Goal: Complete application form: Complete application form

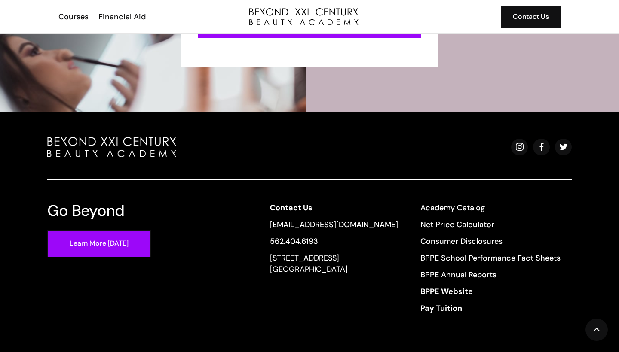
scroll to position [2297, 0]
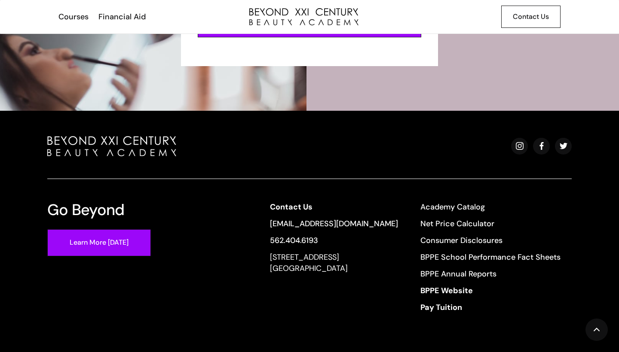
click at [543, 13] on div "Contact Us" at bounding box center [531, 16] width 36 height 11
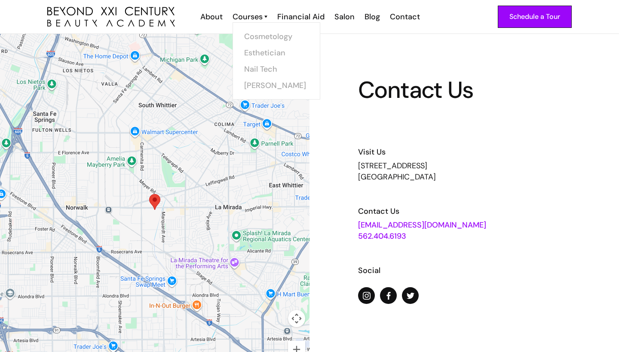
drag, startPoint x: 248, startPoint y: 20, endPoint x: 249, endPoint y: 26, distance: 6.2
click at [249, 22] on div "Courses Cosmetology Esthetician Nail Tech Barber" at bounding box center [249, 16] width 45 height 11
click at [260, 52] on link "Esthetician" at bounding box center [279, 53] width 64 height 16
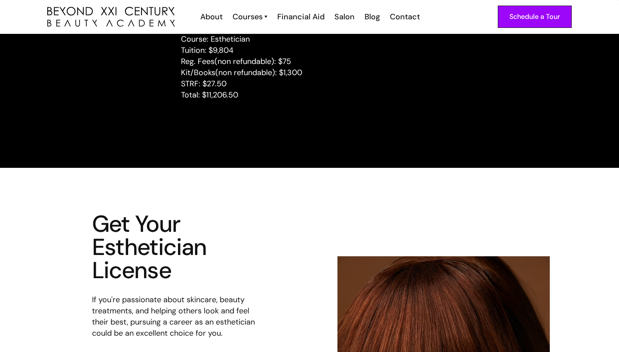
scroll to position [1138, 0]
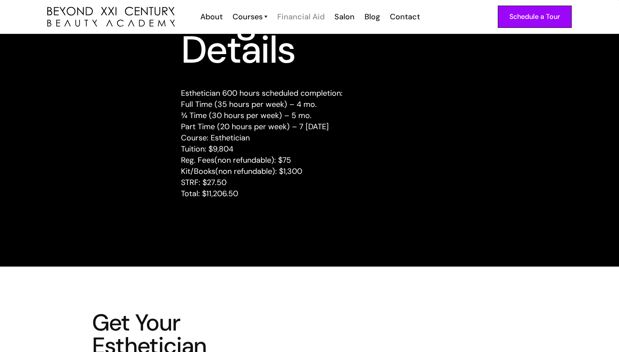
click at [309, 17] on div "Financial Aid" at bounding box center [300, 16] width 47 height 11
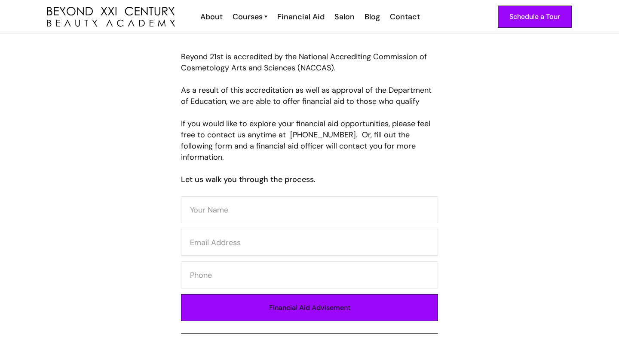
scroll to position [362, 0]
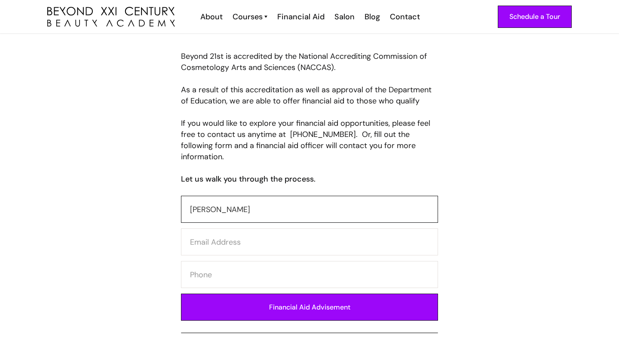
type input "Aparajita Baishnab"
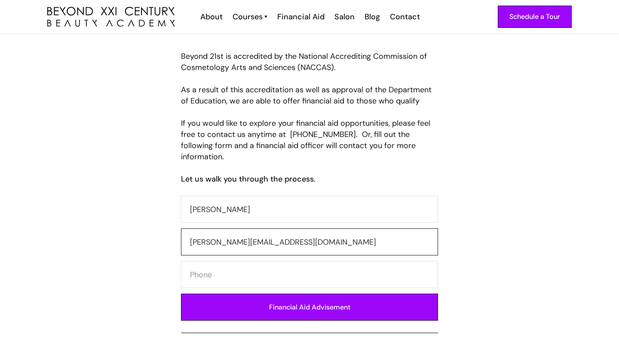
type input "aparajita.paul97@gmail.com"
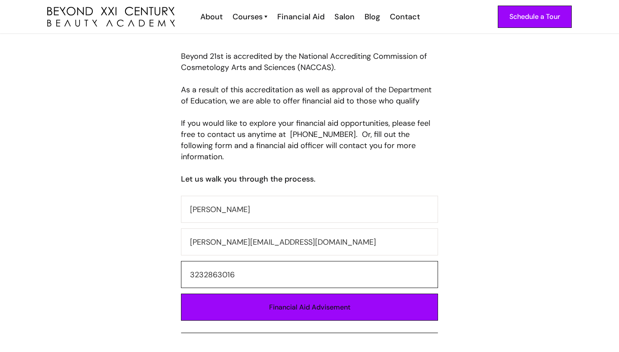
type input "3232863016"
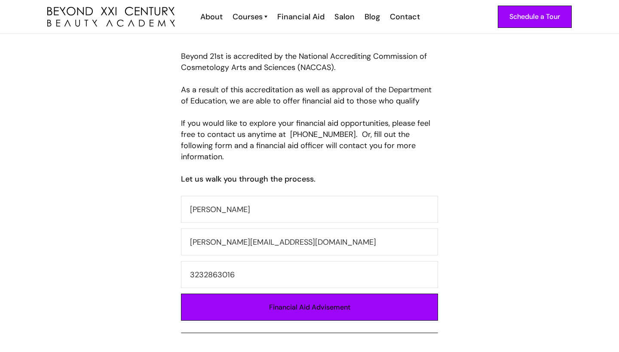
click at [305, 299] on input "Financial Aid Advisement" at bounding box center [309, 307] width 257 height 27
type input "Please wait..."
